Goal: Task Accomplishment & Management: Use online tool/utility

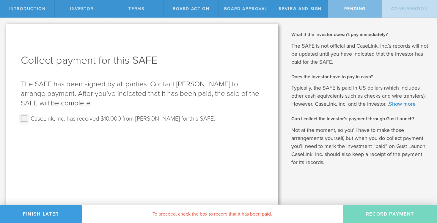
click at [25, 119] on input "CaseLink, Inc. has received $10,000 from Dave Campbell for this SAFE." at bounding box center [24, 119] width 10 height 10
checkbox input "true"
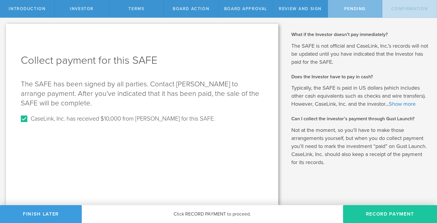
click at [380, 215] on button "Record Payment" at bounding box center [390, 214] width 94 height 18
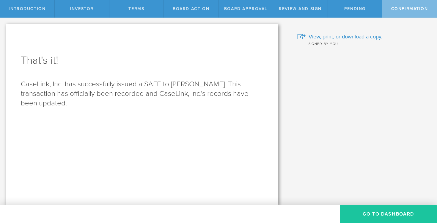
click at [367, 210] on button "Go To Dashboard" at bounding box center [388, 214] width 97 height 18
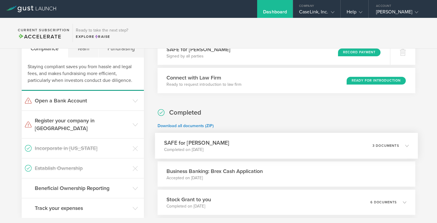
scroll to position [69, 0]
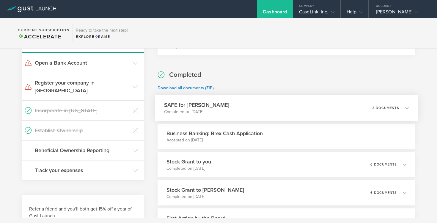
click at [408, 109] on icon at bounding box center [404, 107] width 10 height 5
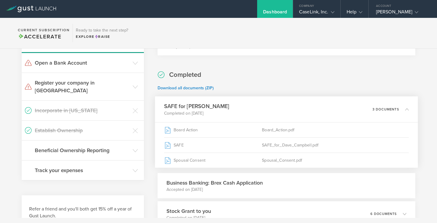
click at [408, 109] on icon at bounding box center [407, 109] width 4 height 4
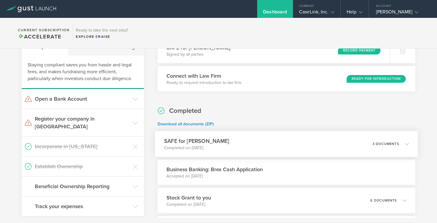
scroll to position [0, 0]
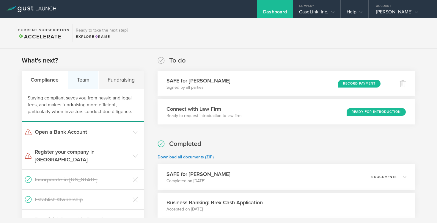
click at [87, 82] on div "Team" at bounding box center [83, 80] width 31 height 18
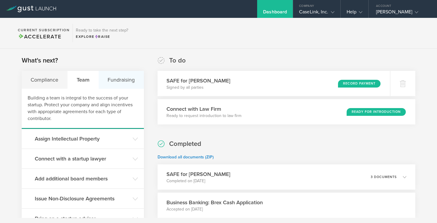
click at [118, 84] on div "Fundraising" at bounding box center [121, 80] width 45 height 18
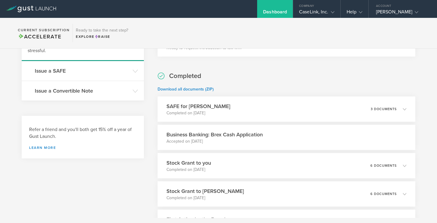
scroll to position [67, 0]
click at [137, 69] on icon at bounding box center [135, 71] width 5 height 5
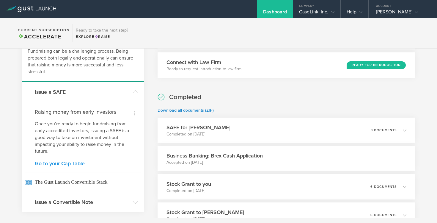
scroll to position [26, 0]
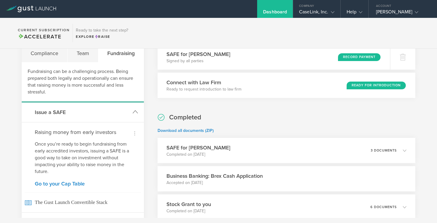
click at [52, 110] on h3 "Issue a SAFE" at bounding box center [82, 112] width 95 height 8
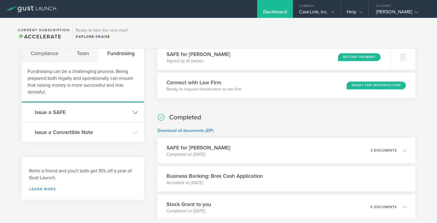
click at [52, 110] on h3 "Issue a SAFE" at bounding box center [82, 112] width 95 height 8
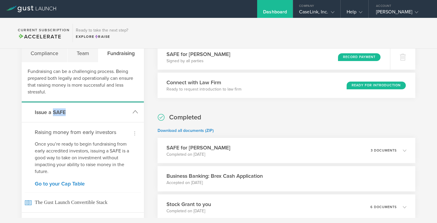
click at [52, 110] on h3 "Issue a SAFE" at bounding box center [82, 112] width 95 height 8
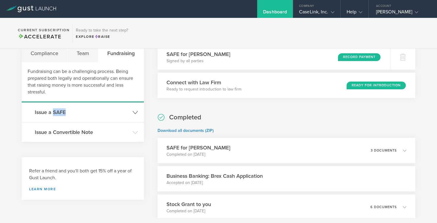
click at [52, 110] on h3 "Issue a SAFE" at bounding box center [82, 112] width 95 height 8
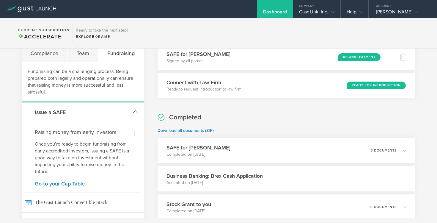
click at [52, 110] on h3 "Issue a SAFE" at bounding box center [82, 112] width 95 height 8
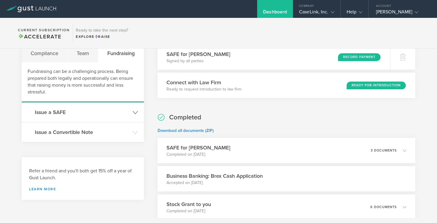
scroll to position [0, 0]
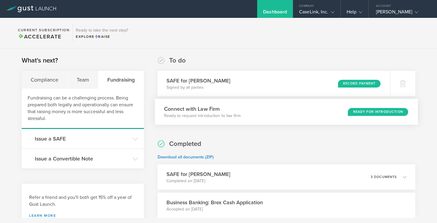
click at [339, 112] on div "Connect with Law Firm Ready to request introduction to law firm Ready for Intro…" at bounding box center [286, 112] width 263 height 26
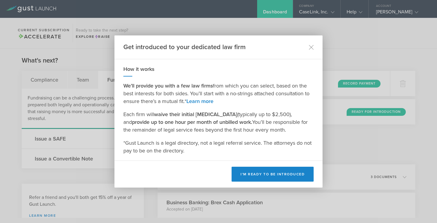
click at [314, 46] on div "Get introduced to your dedicated law firm" at bounding box center [219, 47] width 208 height 24
click at [312, 47] on icon at bounding box center [311, 47] width 5 height 5
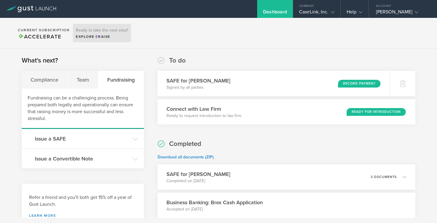
click at [96, 36] on icon at bounding box center [96, 37] width 3 height 4
